Goal: Transaction & Acquisition: Book appointment/travel/reservation

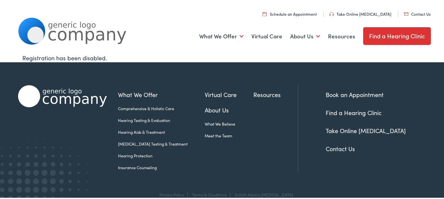
click at [353, 113] on link "Find a Hearing Clinic" at bounding box center [353, 112] width 56 height 8
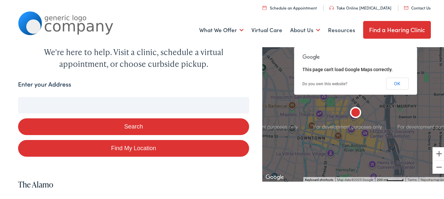
scroll to position [55, 0]
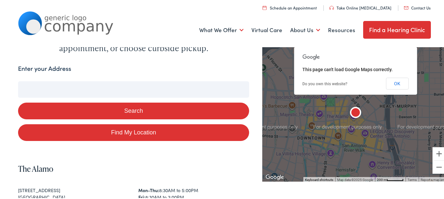
click at [32, 90] on input "Enter your Address" at bounding box center [133, 88] width 231 height 16
type input "2"
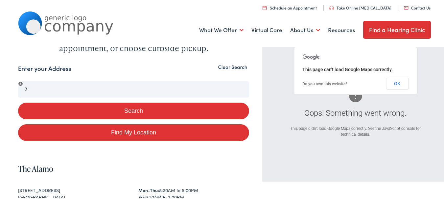
click at [77, 64] on div "Enter your Address" at bounding box center [133, 69] width 231 height 13
click at [131, 60] on section "Search Enter your Address 2 Search Find My Location Clear Search Oops! Somethin…" at bounding box center [224, 190] width 449 height 274
click at [26, 67] on label "Enter your Address" at bounding box center [44, 68] width 53 height 10
click at [221, 66] on button "Clear Search" at bounding box center [232, 66] width 33 height 6
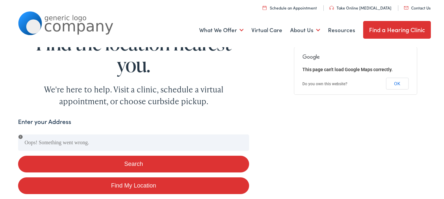
scroll to position [0, 0]
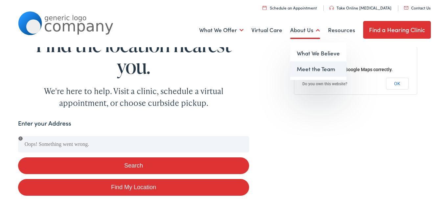
click at [299, 68] on link "Meet the Team" at bounding box center [318, 68] width 56 height 16
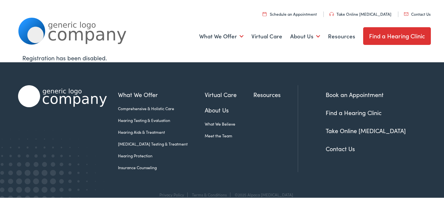
click at [391, 35] on link "Find a Hearing Clinic" at bounding box center [397, 35] width 68 height 18
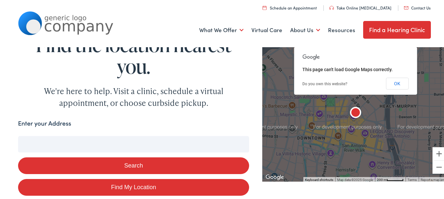
click at [47, 141] on input "Enter your Address" at bounding box center [133, 143] width 231 height 16
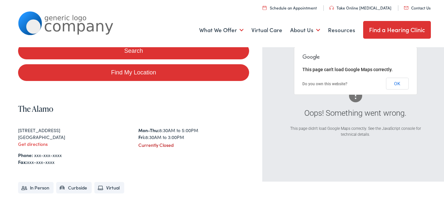
scroll to position [109, 0]
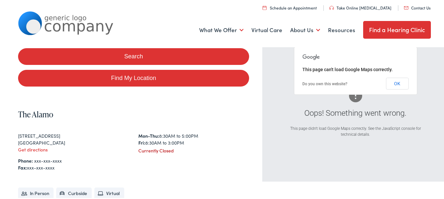
click at [147, 78] on link "Find My Location" at bounding box center [133, 77] width 231 height 17
type input "[GEOGRAPHIC_DATA], [US_STATE]"
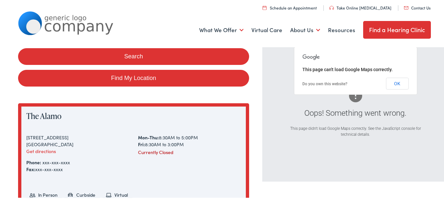
click at [147, 78] on link "Find My Location" at bounding box center [133, 77] width 231 height 17
